Goal: Task Accomplishment & Management: Use online tool/utility

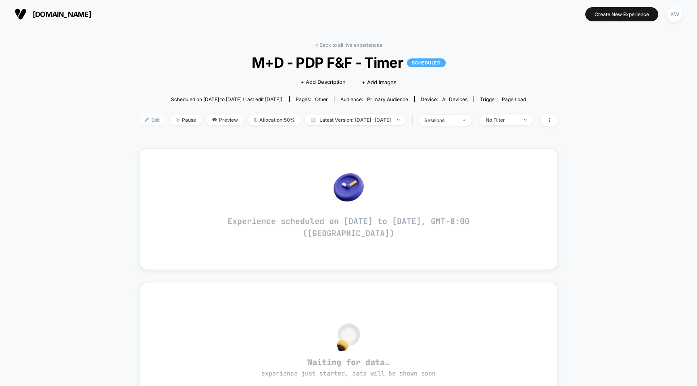
click at [141, 122] on span "Edit" at bounding box center [152, 119] width 27 height 11
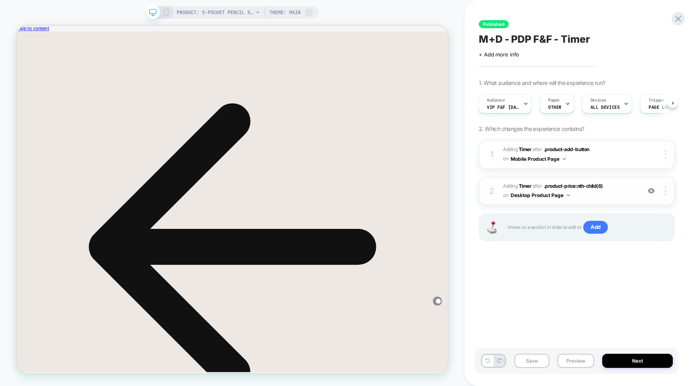
click at [628, 191] on span "#_loomi_addon_1757011170540_dup1757011297 Adding Timer AFTER .product-price:nth…" at bounding box center [569, 191] width 133 height 19
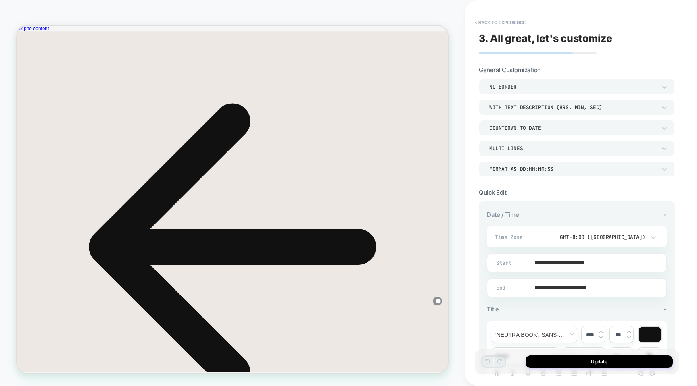
scroll to position [11, 0]
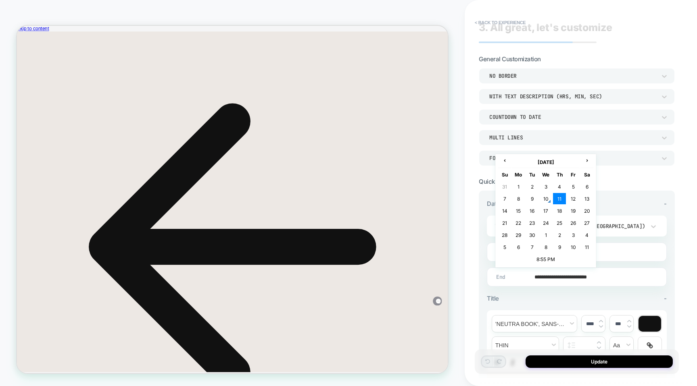
click at [605, 276] on input "**********" at bounding box center [574, 277] width 179 height 19
click at [538, 258] on td "8:55 PM" at bounding box center [545, 259] width 95 height 11
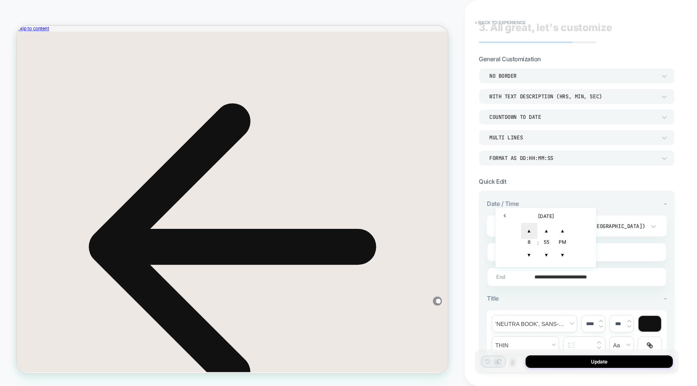
click at [529, 227] on span "▲" at bounding box center [529, 231] width 16 height 16
click at [545, 230] on span "▲" at bounding box center [546, 231] width 16 height 16
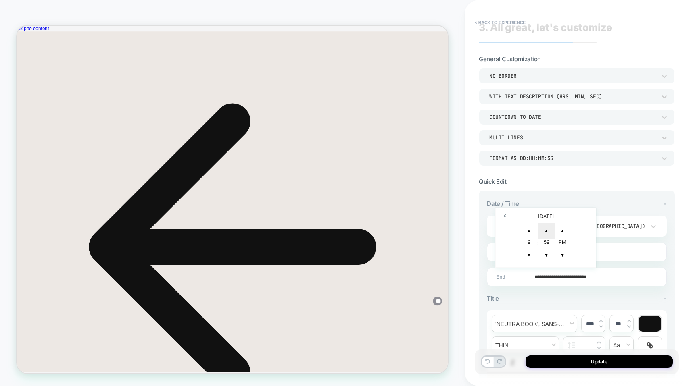
click at [545, 230] on span "▲" at bounding box center [546, 231] width 16 height 16
type input "**********"
click at [530, 296] on div "Title -" at bounding box center [577, 299] width 180 height 8
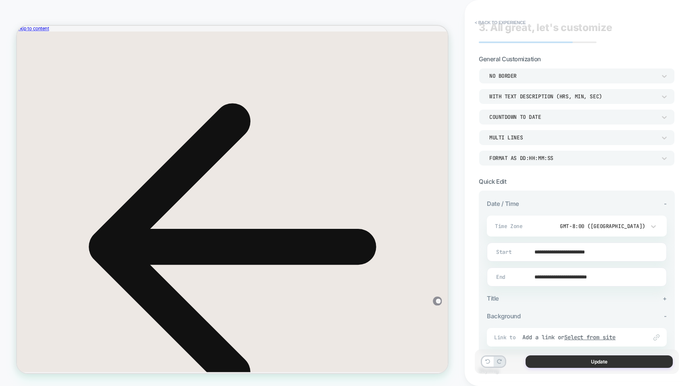
click at [553, 367] on button "Update" at bounding box center [598, 362] width 147 height 12
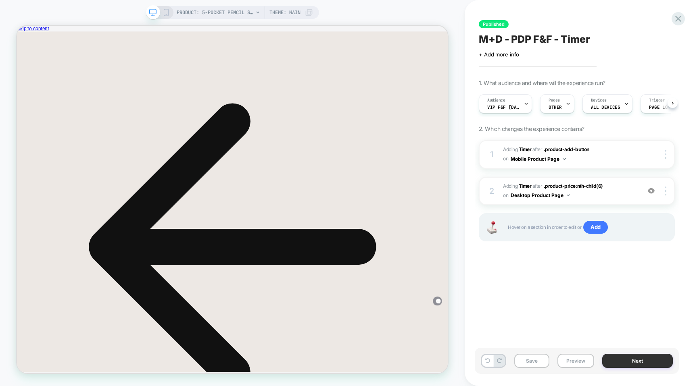
scroll to position [0, 0]
click at [620, 365] on button "Next" at bounding box center [637, 361] width 71 height 14
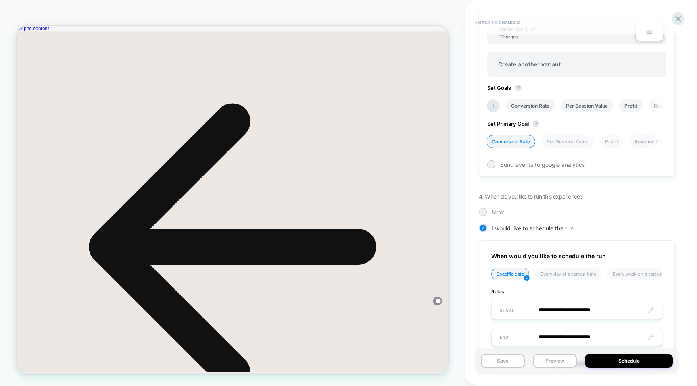
scroll to position [356, 0]
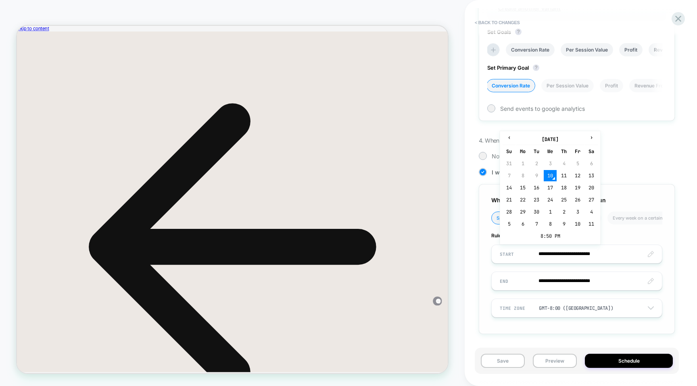
click at [589, 255] on input "**********" at bounding box center [576, 254] width 170 height 19
click at [539, 237] on td "8:50 PM" at bounding box center [549, 236] width 95 height 11
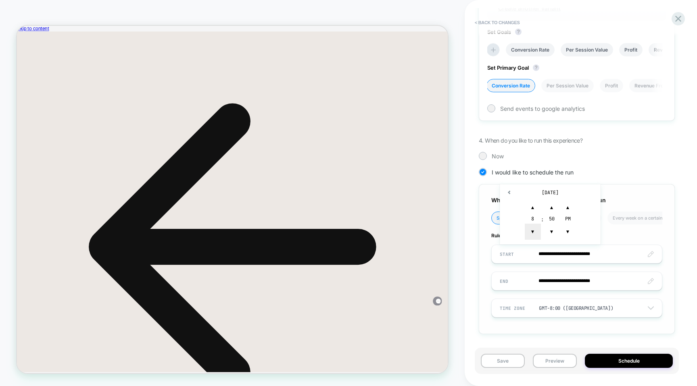
click at [534, 224] on span "▼" at bounding box center [532, 232] width 16 height 16
click at [532, 211] on span "▲" at bounding box center [532, 208] width 16 height 16
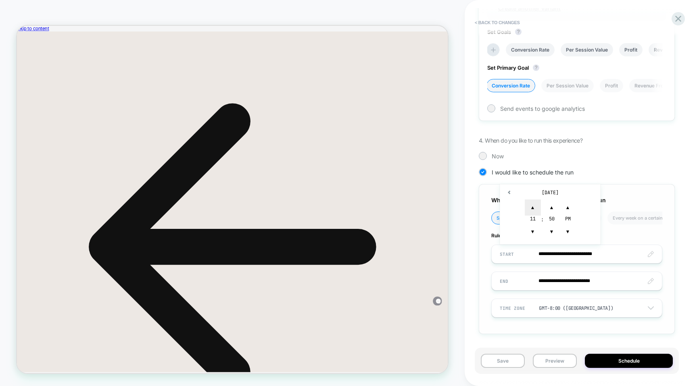
click at [532, 211] on span "▲" at bounding box center [532, 208] width 16 height 16
click at [549, 208] on span "▲" at bounding box center [551, 208] width 16 height 16
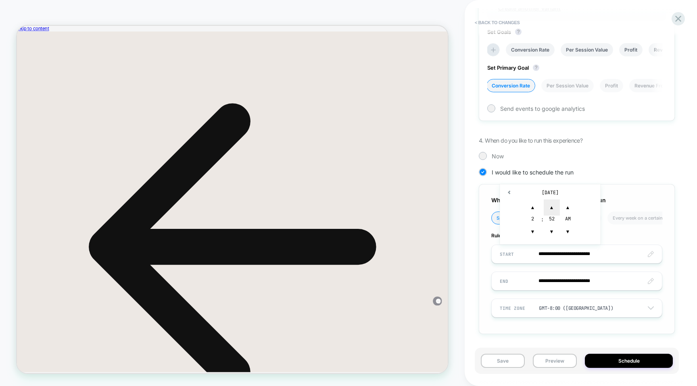
click at [549, 208] on span "▲" at bounding box center [551, 208] width 16 height 16
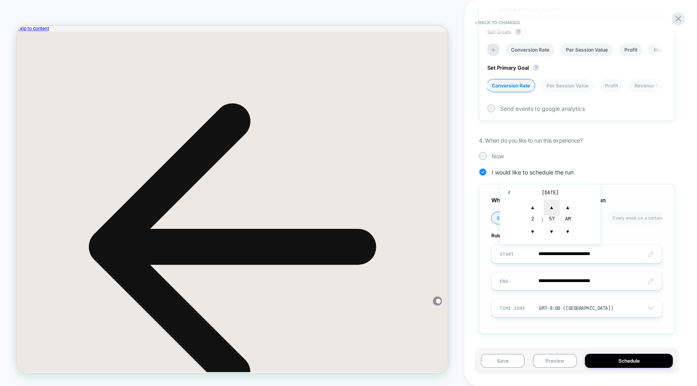
click at [549, 208] on span "▲" at bounding box center [551, 208] width 16 height 16
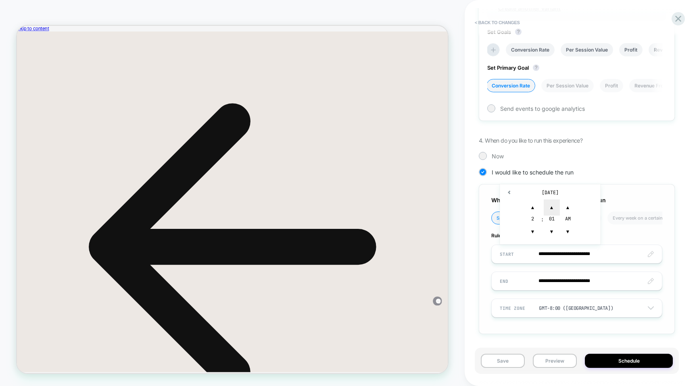
click at [549, 208] on span "▲" at bounding box center [551, 208] width 16 height 16
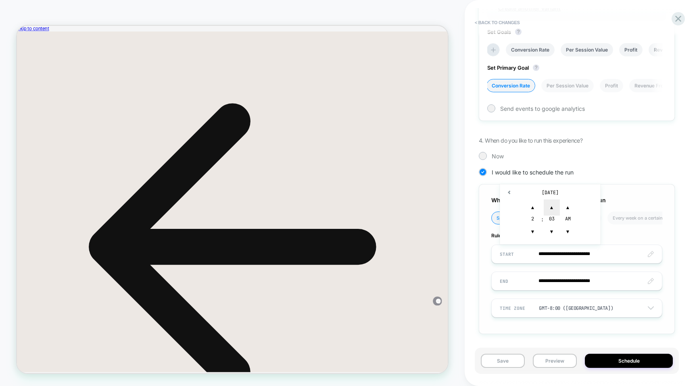
click at [549, 208] on span "▲" at bounding box center [551, 208] width 16 height 16
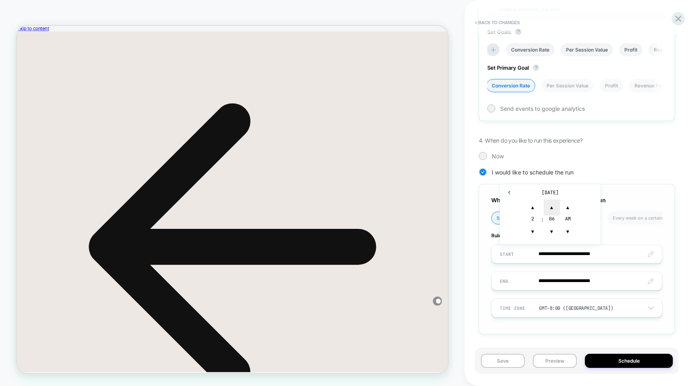
click at [549, 208] on span "▲" at bounding box center [551, 208] width 16 height 16
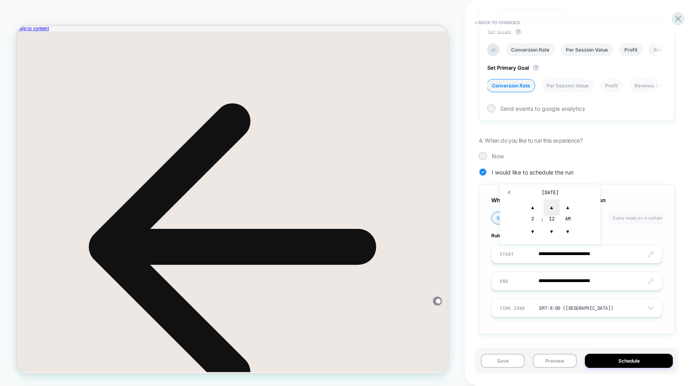
click at [549, 208] on span "▲" at bounding box center [551, 208] width 16 height 16
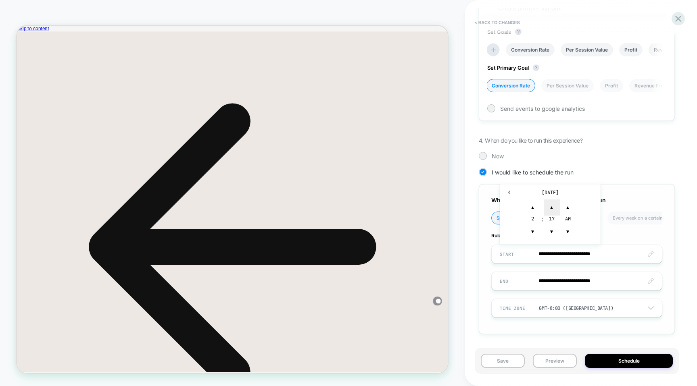
click at [549, 208] on span "▲" at bounding box center [551, 208] width 16 height 16
click at [563, 208] on span "▲" at bounding box center [567, 208] width 16 height 16
type input "**********"
click at [629, 236] on span "Rules" at bounding box center [576, 236] width 171 height 6
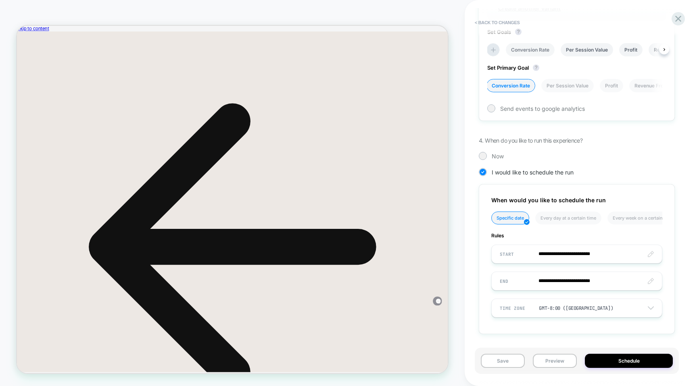
click at [539, 45] on li "Conversion Rate" at bounding box center [529, 49] width 49 height 13
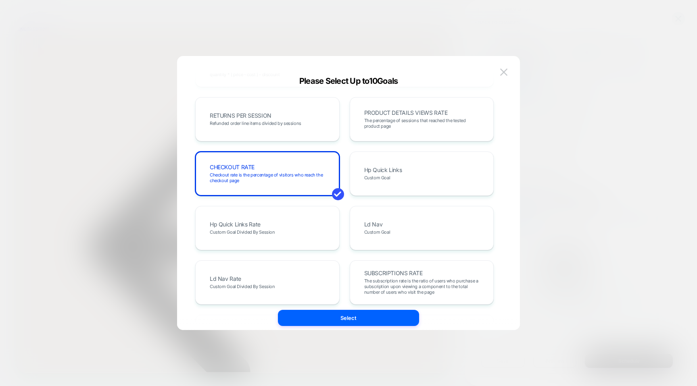
scroll to position [353, 0]
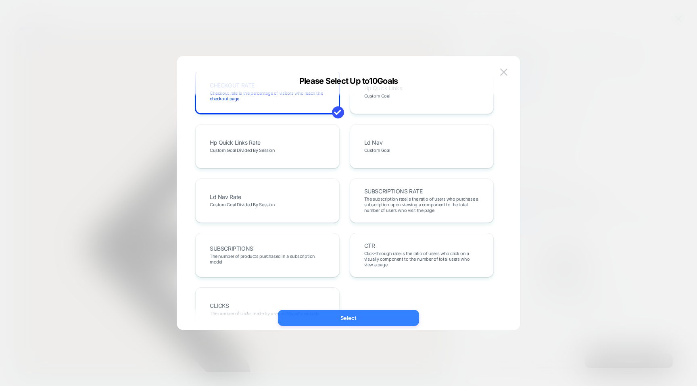
click at [379, 318] on button "Select" at bounding box center [348, 318] width 141 height 16
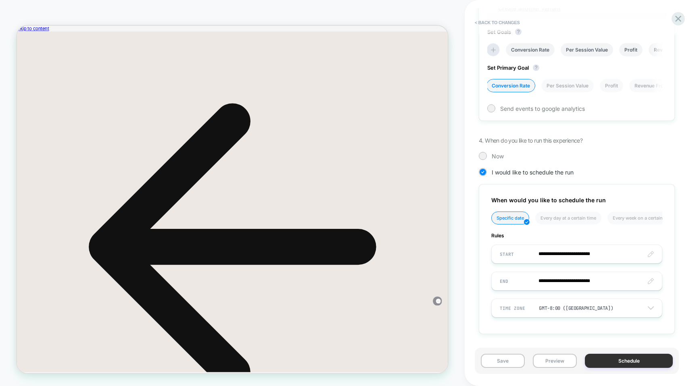
click at [618, 366] on button "Schedule" at bounding box center [628, 361] width 88 height 14
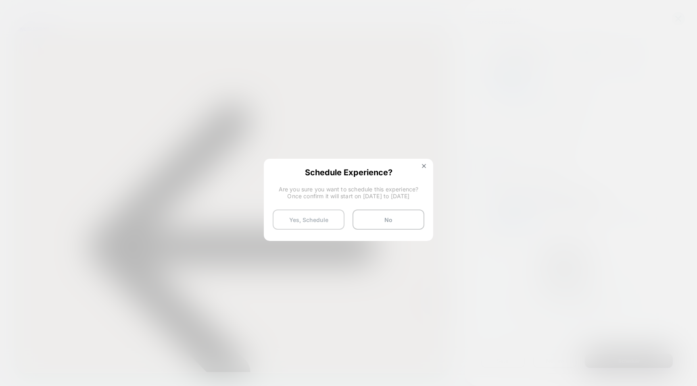
click at [320, 220] on button "Yes, Schedule" at bounding box center [308, 220] width 72 height 20
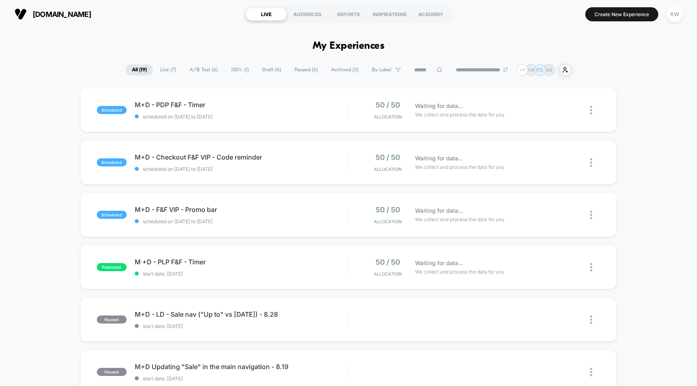
click at [165, 72] on span "Live ( 7 )" at bounding box center [168, 69] width 28 height 11
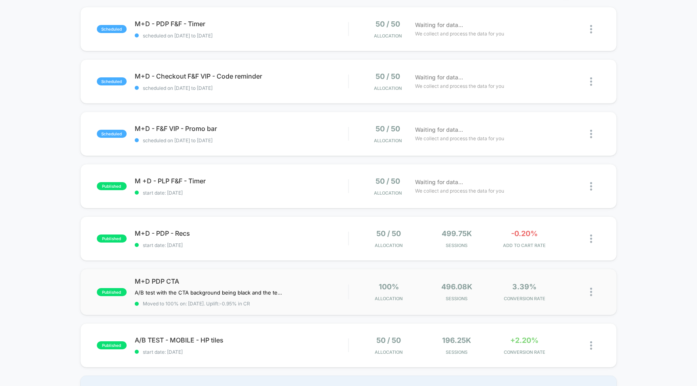
scroll to position [31, 0]
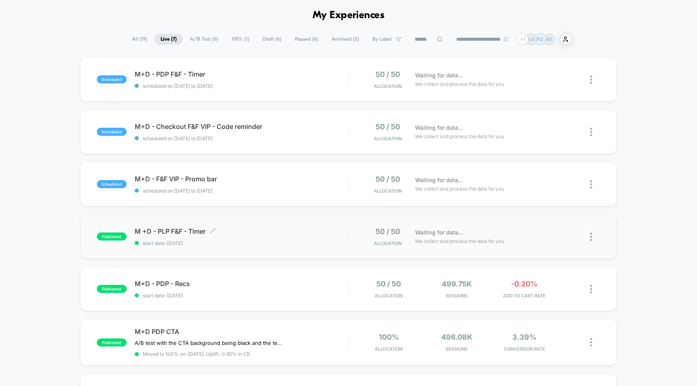
click at [271, 241] on span "start date: [DATE]" at bounding box center [242, 243] width 214 height 6
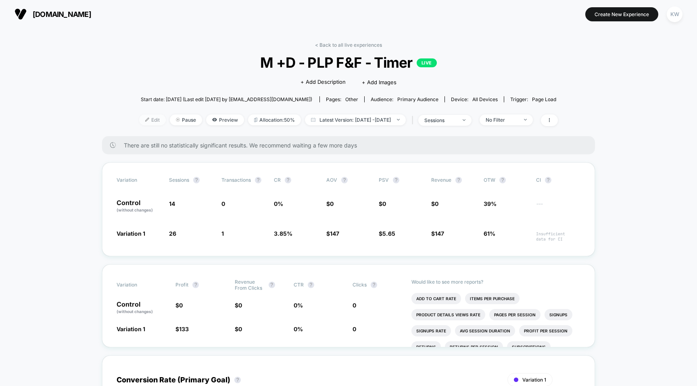
click at [147, 119] on span "Edit" at bounding box center [152, 119] width 27 height 11
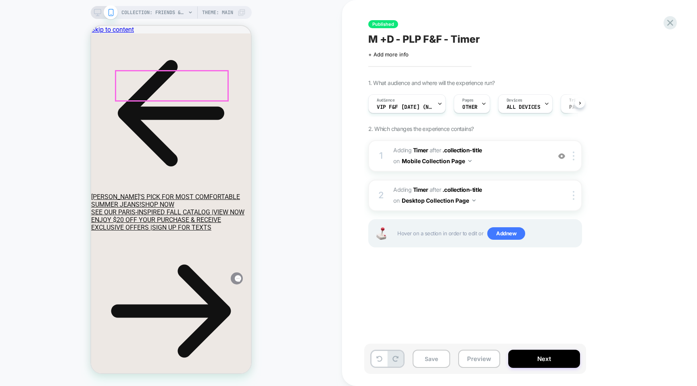
scroll to position [0, 0]
click at [510, 158] on span "#_loomi_addon_1757010824609 Adding Timer AFTER .collection-title .collection-ti…" at bounding box center [470, 156] width 154 height 22
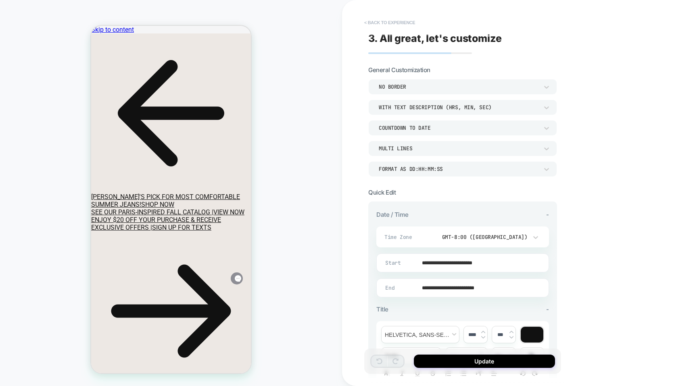
click at [371, 23] on button "< Back to experience" at bounding box center [389, 22] width 59 height 13
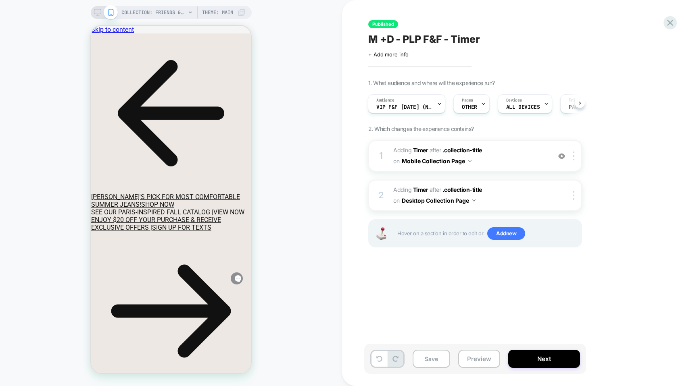
click at [97, 11] on icon at bounding box center [97, 12] width 7 height 7
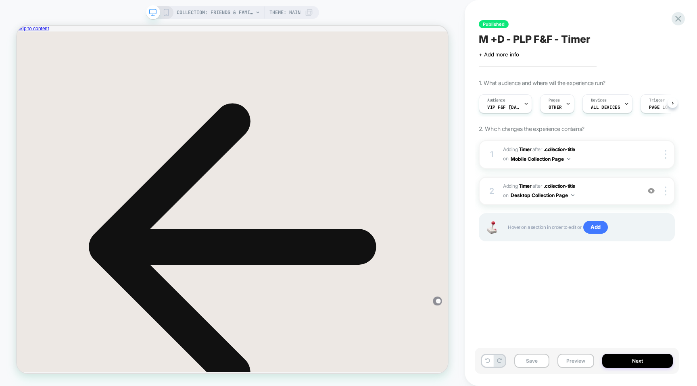
scroll to position [0, 0]
click at [604, 193] on span "#_loomi_addon_1757011170540 Adding Timer AFTER .collection-title .collection-ti…" at bounding box center [569, 191] width 133 height 19
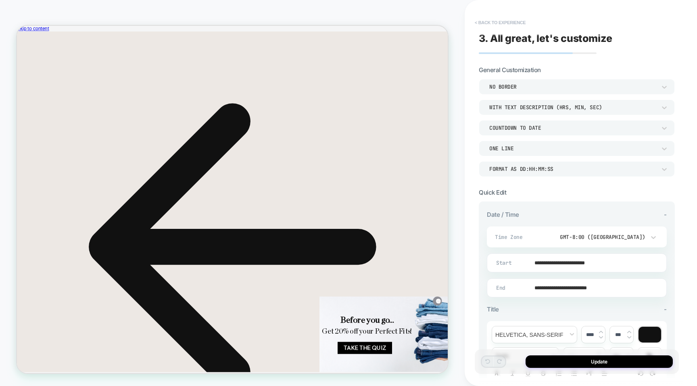
scroll to position [0, 0]
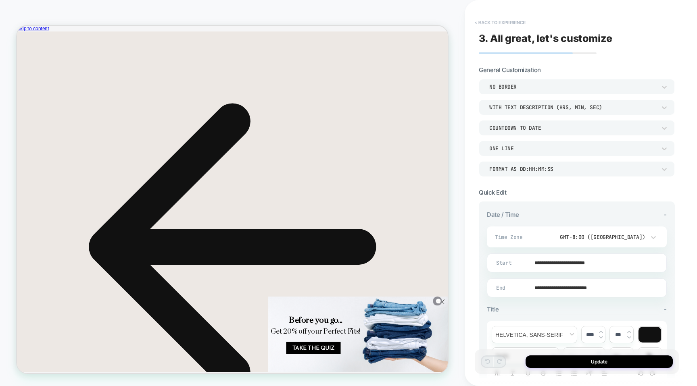
click at [491, 20] on button "< Back to experience" at bounding box center [499, 22] width 59 height 13
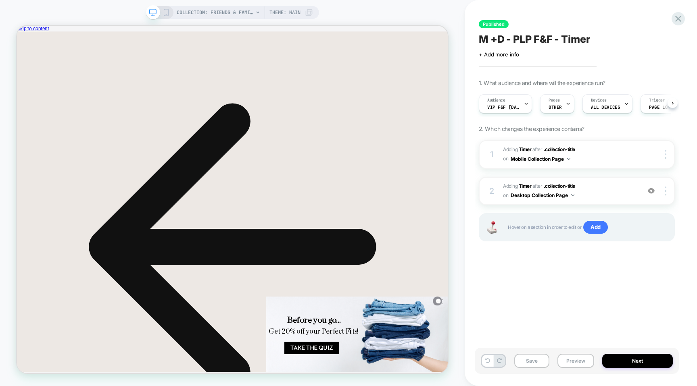
scroll to position [0, 0]
click at [673, 19] on icon at bounding box center [677, 18] width 11 height 11
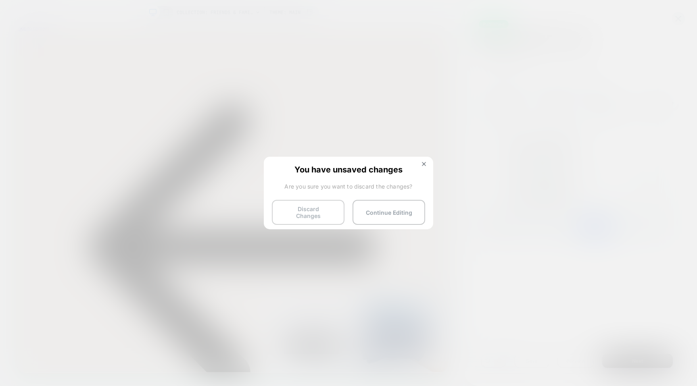
click at [328, 214] on button "Discard Changes" at bounding box center [308, 212] width 73 height 25
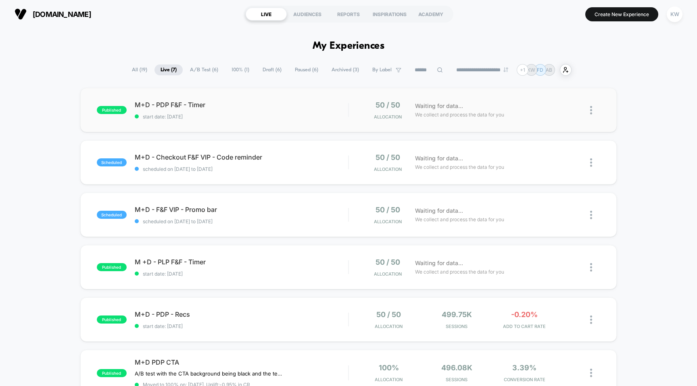
click at [222, 127] on div "published M+D - PDP F&F - Timer start date: 9/10/2025 50 / 50 Allocation Waitin…" at bounding box center [348, 110] width 536 height 44
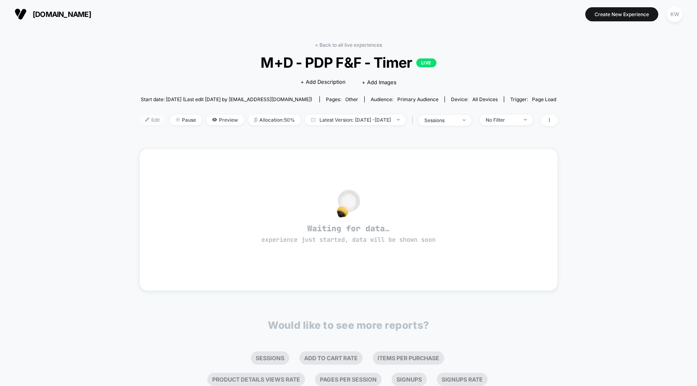
click at [143, 116] on span "Edit" at bounding box center [152, 119] width 27 height 11
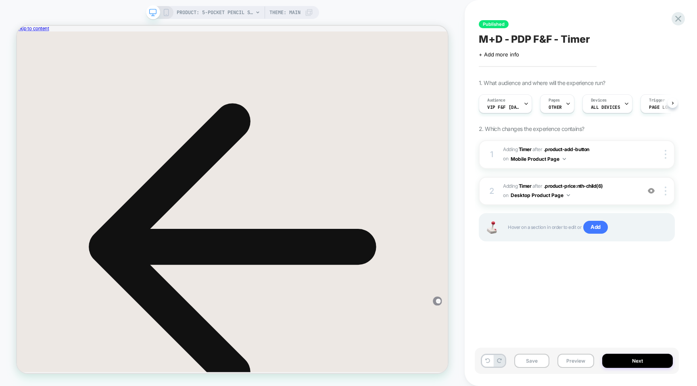
click at [166, 13] on icon at bounding box center [165, 12] width 7 height 7
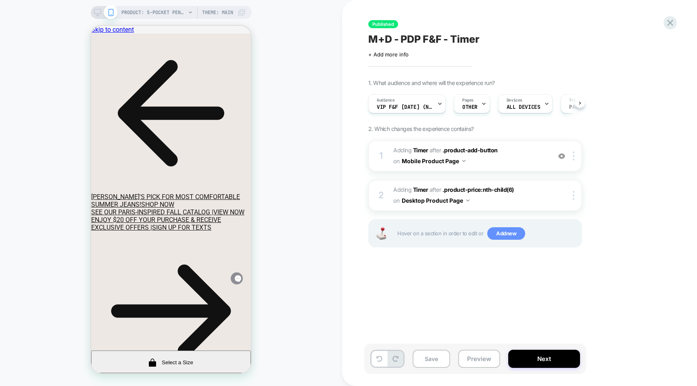
scroll to position [0, 0]
click at [526, 154] on span "#_loomi_addon_1757010824609_dup1757011297 Adding Timer AFTER .product-add-butto…" at bounding box center [470, 156] width 154 height 22
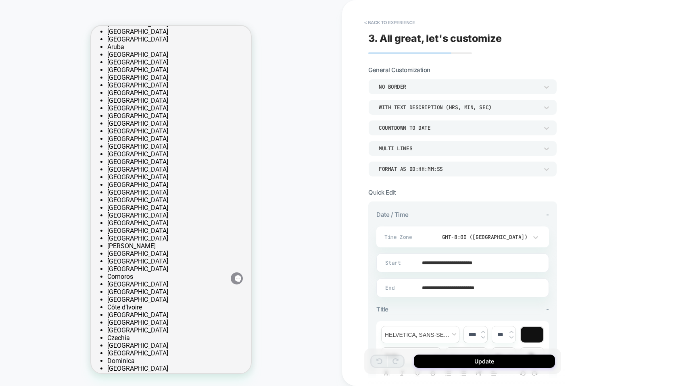
scroll to position [553, 0]
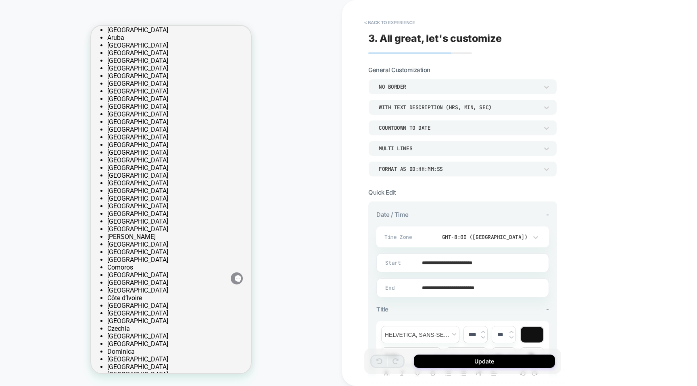
click at [492, 288] on input "**********" at bounding box center [461, 288] width 172 height 19
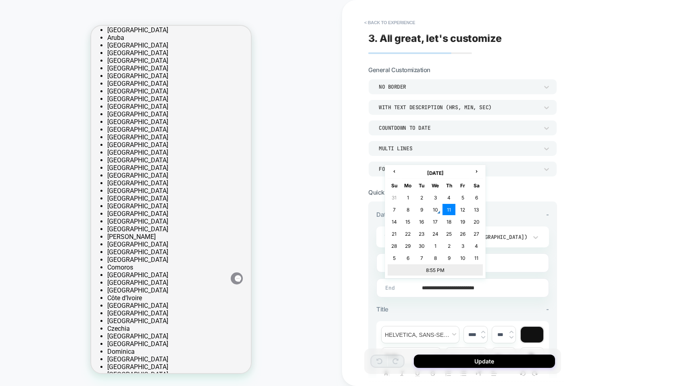
click at [434, 270] on td "8:55 PM" at bounding box center [434, 269] width 95 height 11
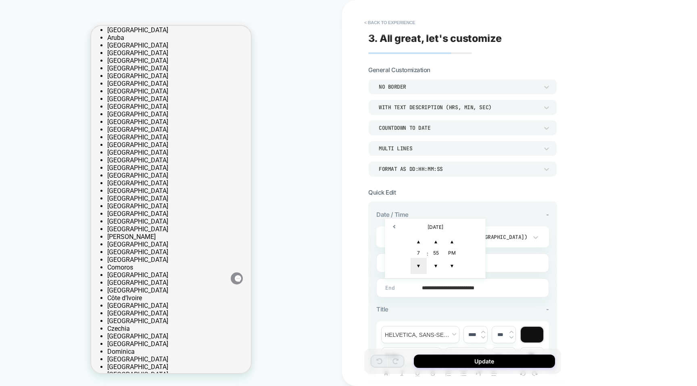
click at [421, 264] on span "▼" at bounding box center [418, 266] width 16 height 16
click at [418, 242] on span "▲" at bounding box center [418, 242] width 16 height 16
click at [437, 266] on span "▼" at bounding box center [436, 266] width 16 height 16
click at [437, 241] on span "▲" at bounding box center [436, 242] width 16 height 16
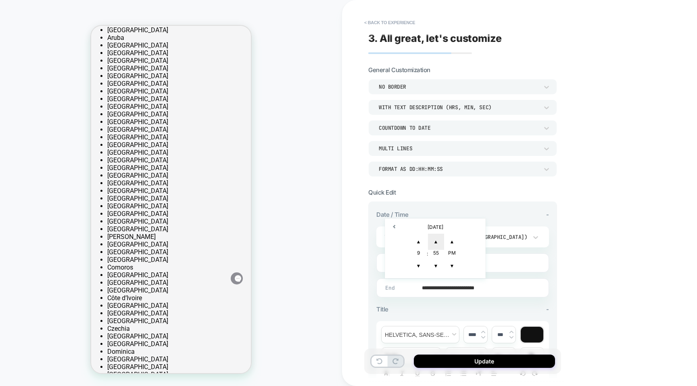
click at [437, 241] on span "▲" at bounding box center [436, 242] width 16 height 16
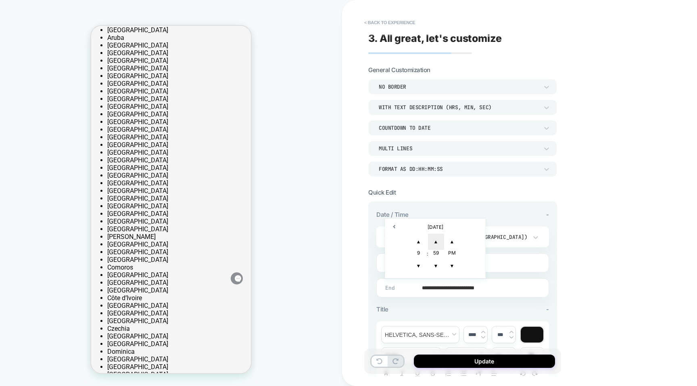
type input "**********"
click at [450, 365] on button "Update" at bounding box center [484, 361] width 141 height 13
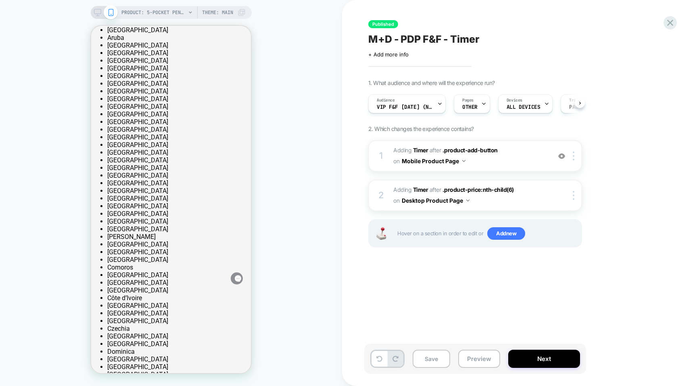
scroll to position [0, 0]
click at [540, 357] on button "Next" at bounding box center [544, 359] width 72 height 18
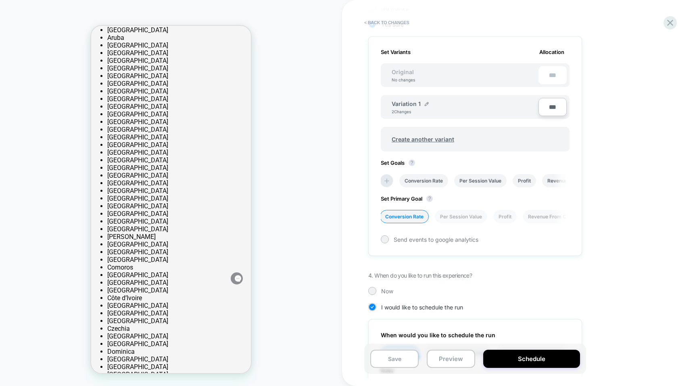
scroll to position [352, 0]
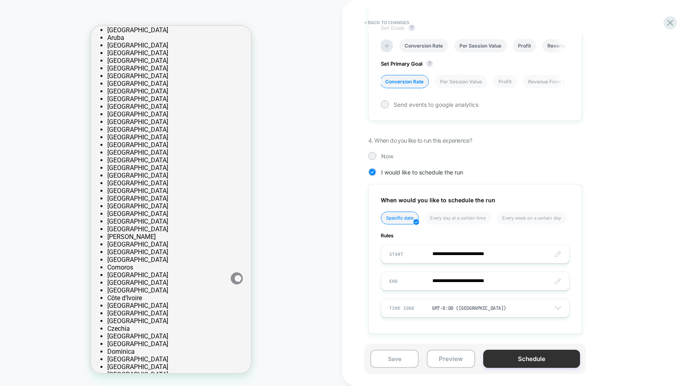
click at [509, 357] on button "Schedule" at bounding box center [531, 359] width 97 height 18
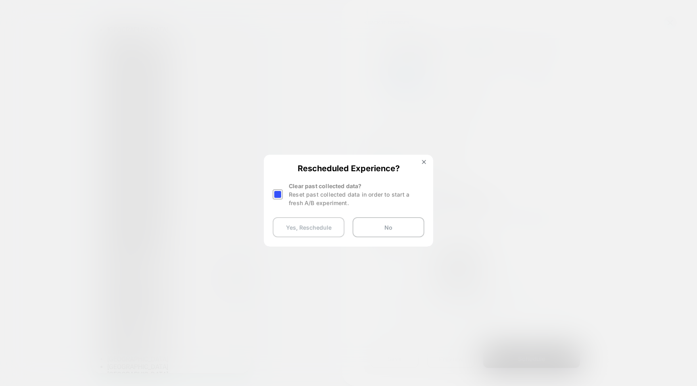
click at [291, 225] on button "Yes, Reschedule" at bounding box center [308, 227] width 72 height 20
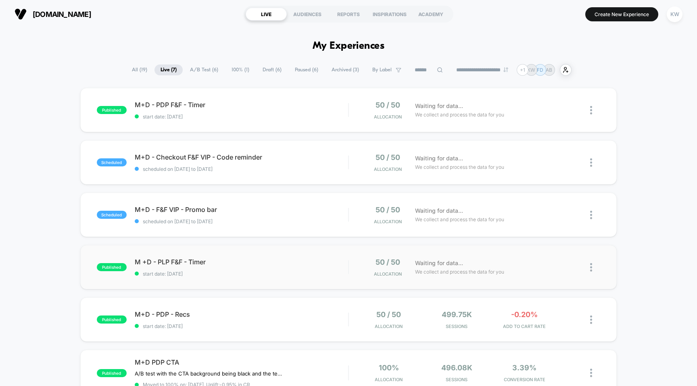
click at [183, 262] on span "M +D - PLP F&F - Timer" at bounding box center [242, 262] width 214 height 8
